Goal: Transaction & Acquisition: Purchase product/service

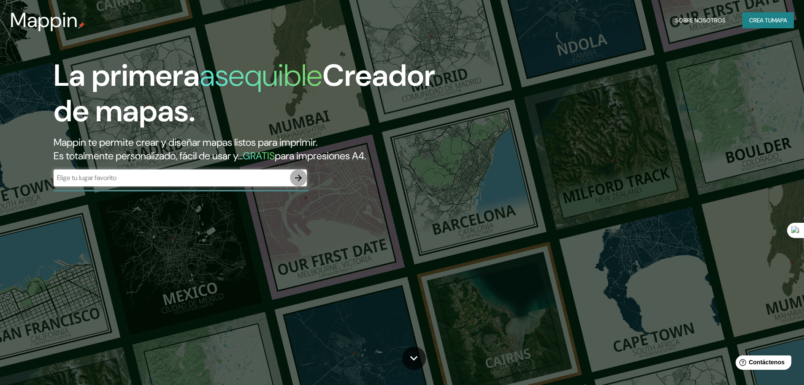
click at [297, 181] on icon "button" at bounding box center [298, 178] width 10 height 10
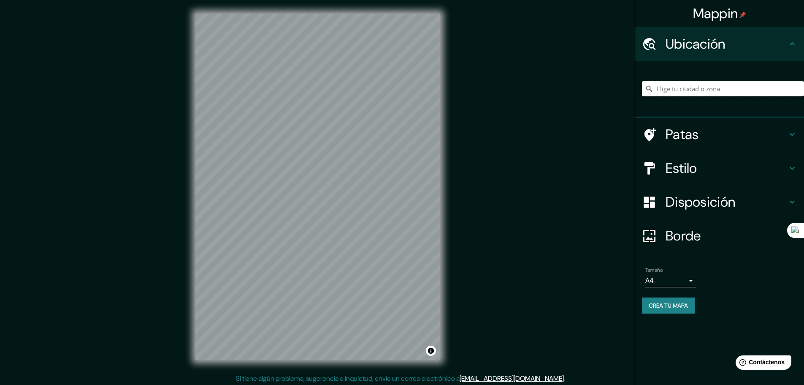
click at [676, 92] on input "Elige tu ciudad o zona" at bounding box center [723, 88] width 162 height 15
click at [663, 89] on input "Elige tu ciudad o zona" at bounding box center [723, 88] width 162 height 15
drag, startPoint x: 695, startPoint y: 85, endPoint x: 669, endPoint y: 89, distance: 26.0
click at [669, 89] on input "[GEOGRAPHIC_DATA]" at bounding box center [723, 88] width 162 height 15
click at [681, 89] on input "[GEOGRAPHIC_DATA]" at bounding box center [723, 88] width 162 height 15
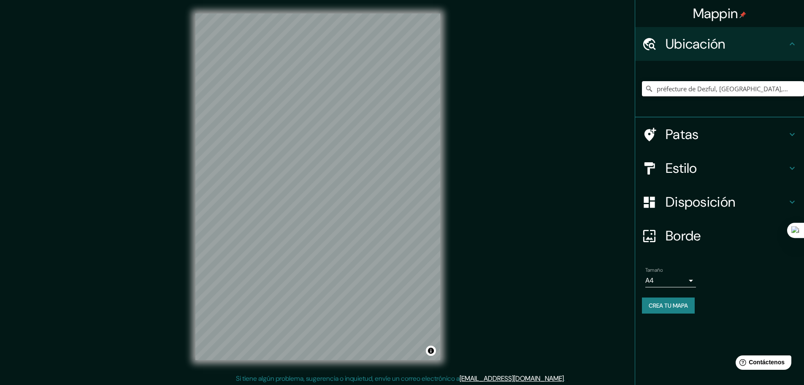
type input "préfecture de Dezful, [GEOGRAPHIC_DATA], [GEOGRAPHIC_DATA]"
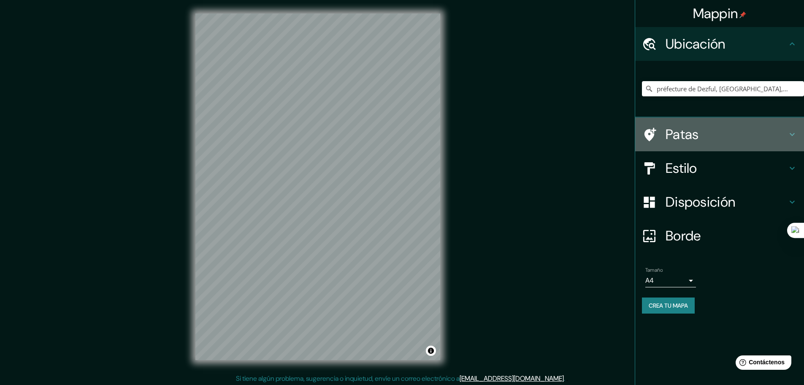
click at [704, 137] on h4 "Patas" at bounding box center [727, 134] width 122 height 17
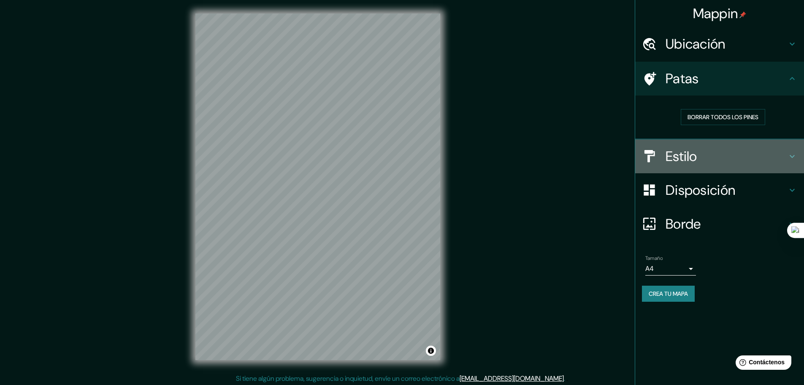
click at [710, 156] on h4 "Estilo" at bounding box center [727, 156] width 122 height 17
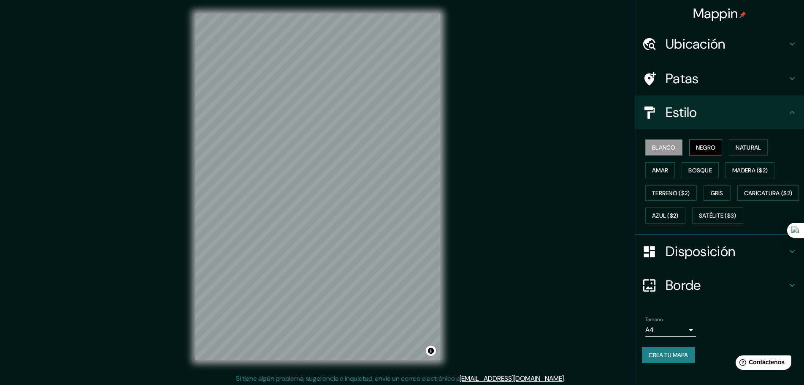
click at [707, 147] on font "Negro" at bounding box center [706, 148] width 20 height 8
click at [645, 175] on button "Amar" at bounding box center [660, 170] width 30 height 16
click at [698, 173] on font "Bosque" at bounding box center [701, 170] width 24 height 8
drag, startPoint x: 675, startPoint y: 188, endPoint x: 663, endPoint y: 164, distance: 27.0
click at [673, 186] on button "Terreno ($2)" at bounding box center [671, 193] width 52 height 16
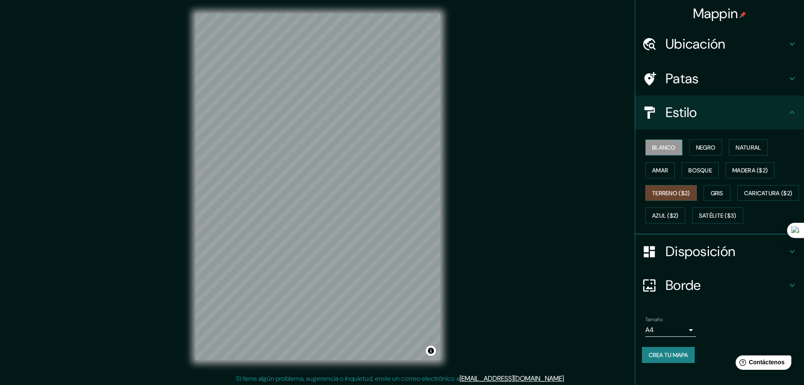
click at [655, 142] on font "Blanco" at bounding box center [664, 147] width 24 height 11
click at [701, 260] on font "Disposición" at bounding box center [701, 251] width 70 height 18
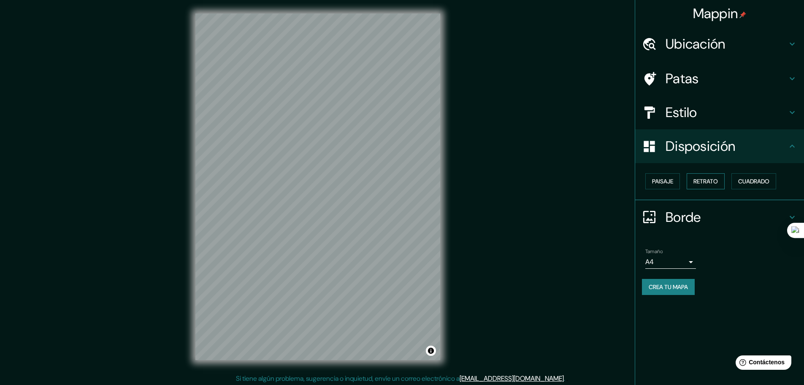
click at [702, 182] on font "Retrato" at bounding box center [706, 181] width 24 height 8
click at [758, 182] on font "Cuadrado" at bounding box center [753, 181] width 31 height 8
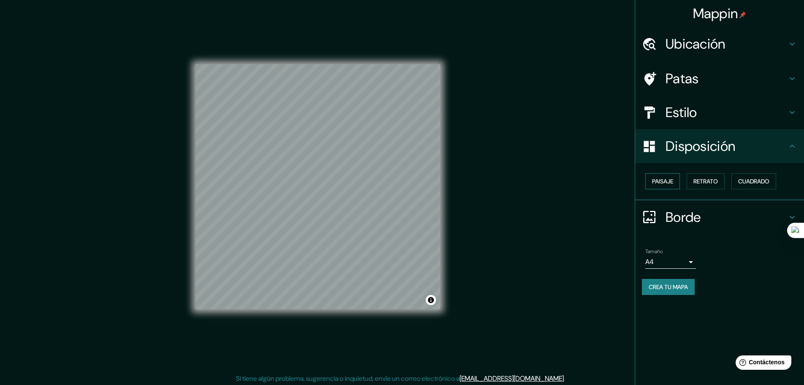
click at [668, 178] on font "Paisaje" at bounding box center [662, 181] width 21 height 8
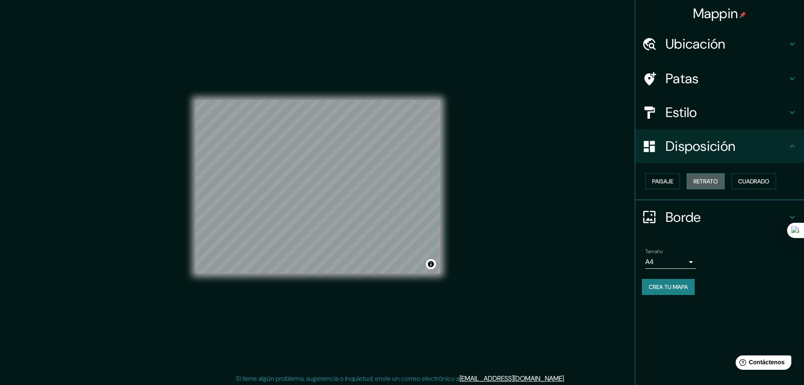
click at [696, 174] on button "Retrato" at bounding box center [706, 181] width 38 height 16
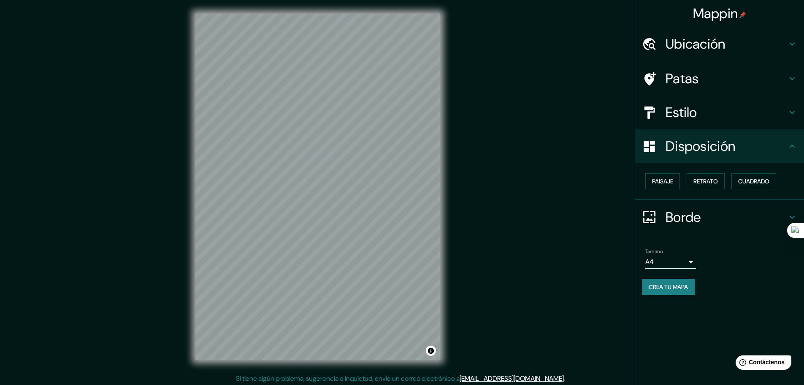
click at [707, 214] on h4 "Borde" at bounding box center [727, 217] width 122 height 17
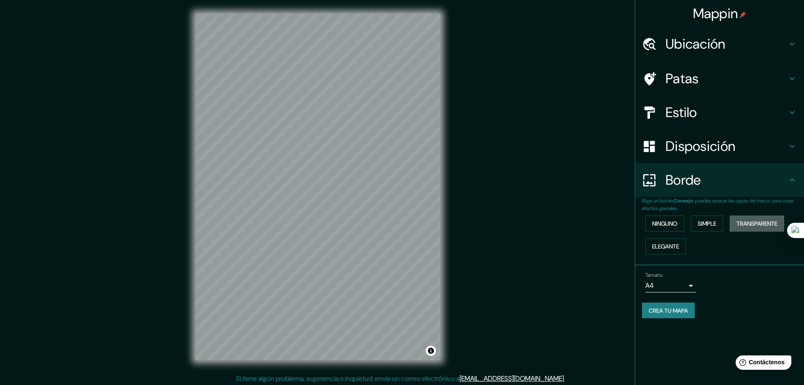
click at [740, 221] on font "Transparente" at bounding box center [757, 224] width 41 height 8
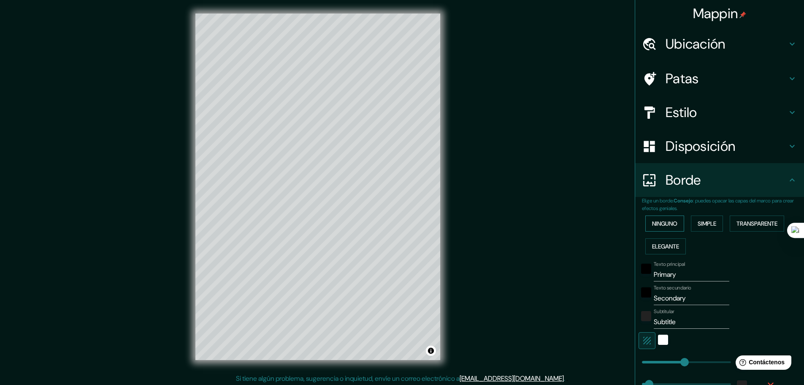
click at [660, 220] on font "Ninguno" at bounding box center [664, 224] width 25 height 8
